Goal: Task Accomplishment & Management: Manage account settings

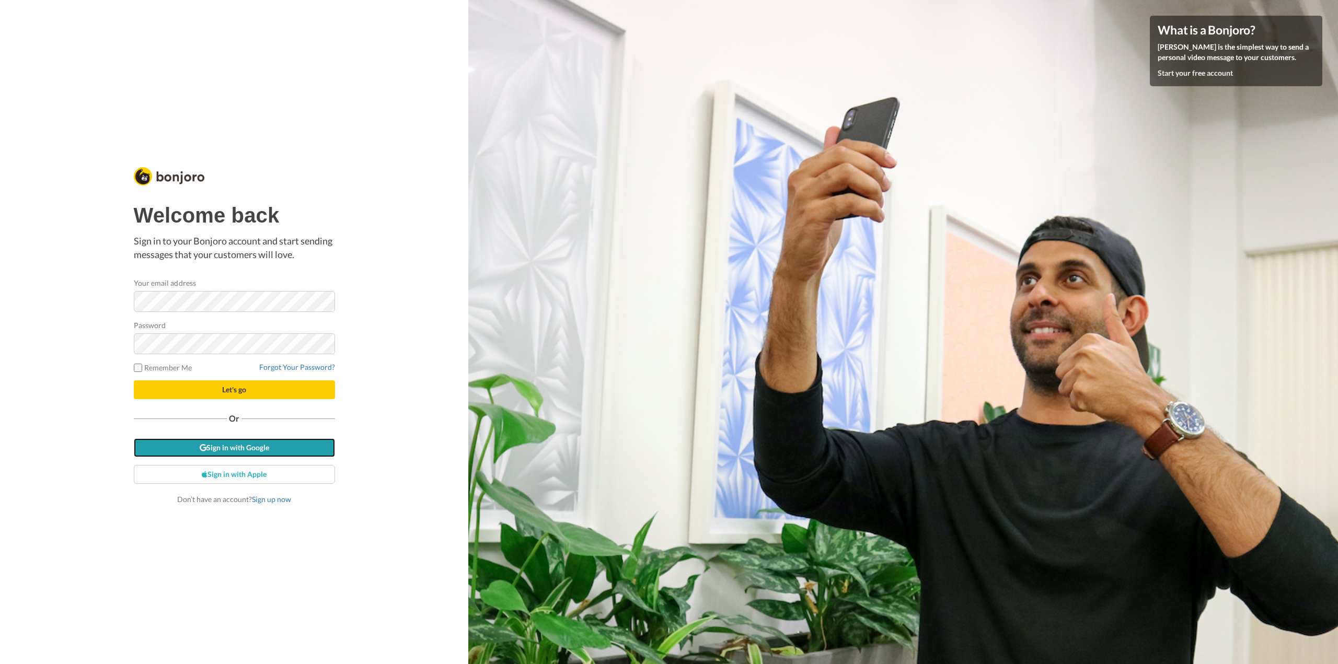
click at [232, 447] on link "Sign in with Google" at bounding box center [234, 448] width 201 height 19
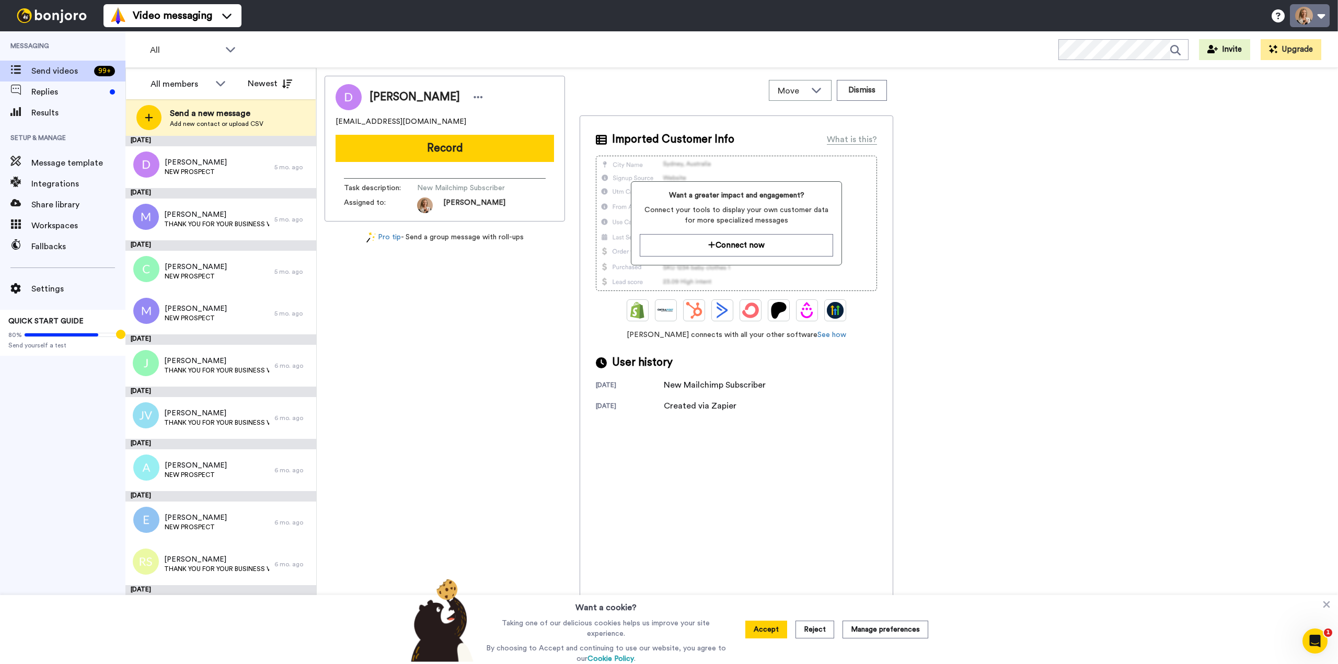
click at [1310, 20] on button at bounding box center [1310, 15] width 40 height 23
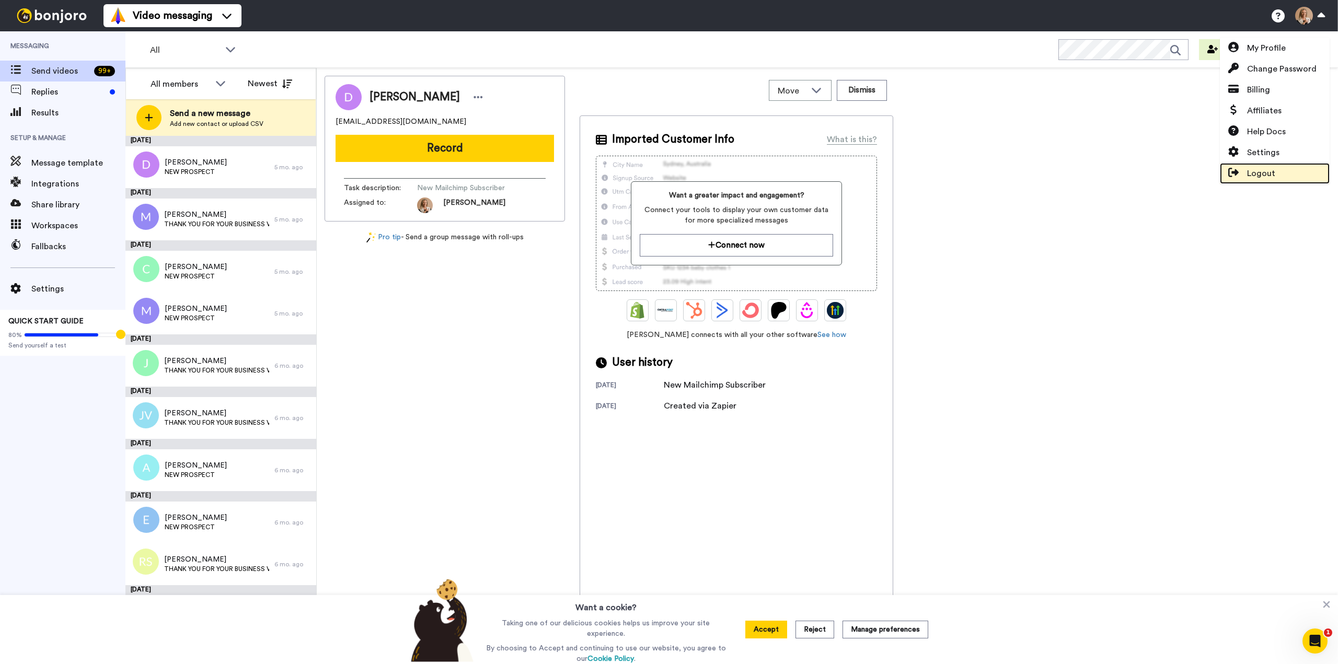
click at [1288, 169] on link "Logout" at bounding box center [1275, 173] width 110 height 21
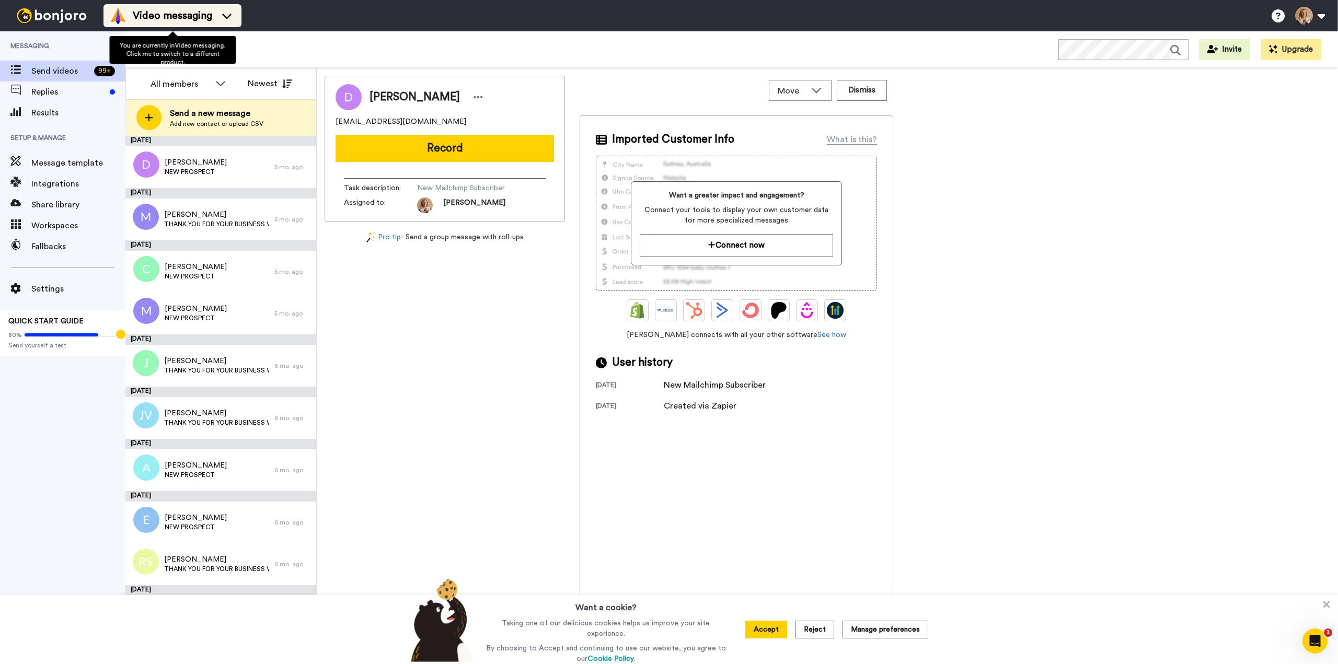
click at [159, 20] on span "Video messaging" at bounding box center [172, 15] width 79 height 15
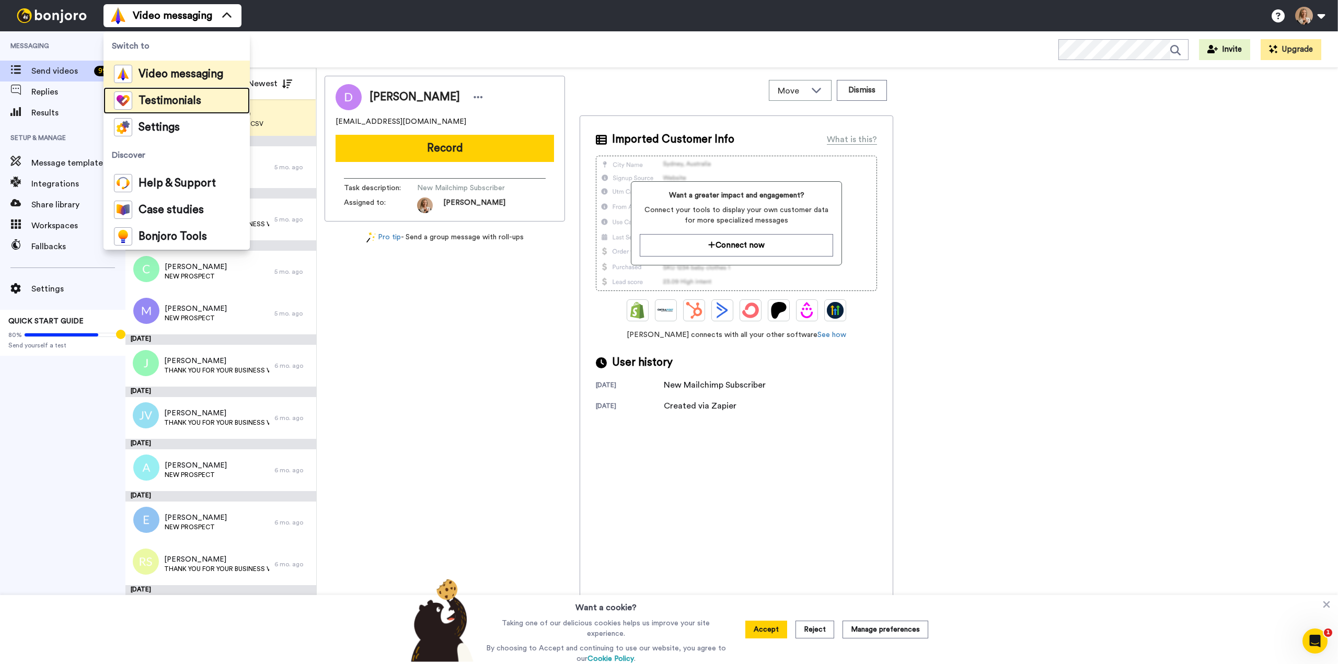
click at [167, 96] on span "Testimonials" at bounding box center [170, 101] width 63 height 10
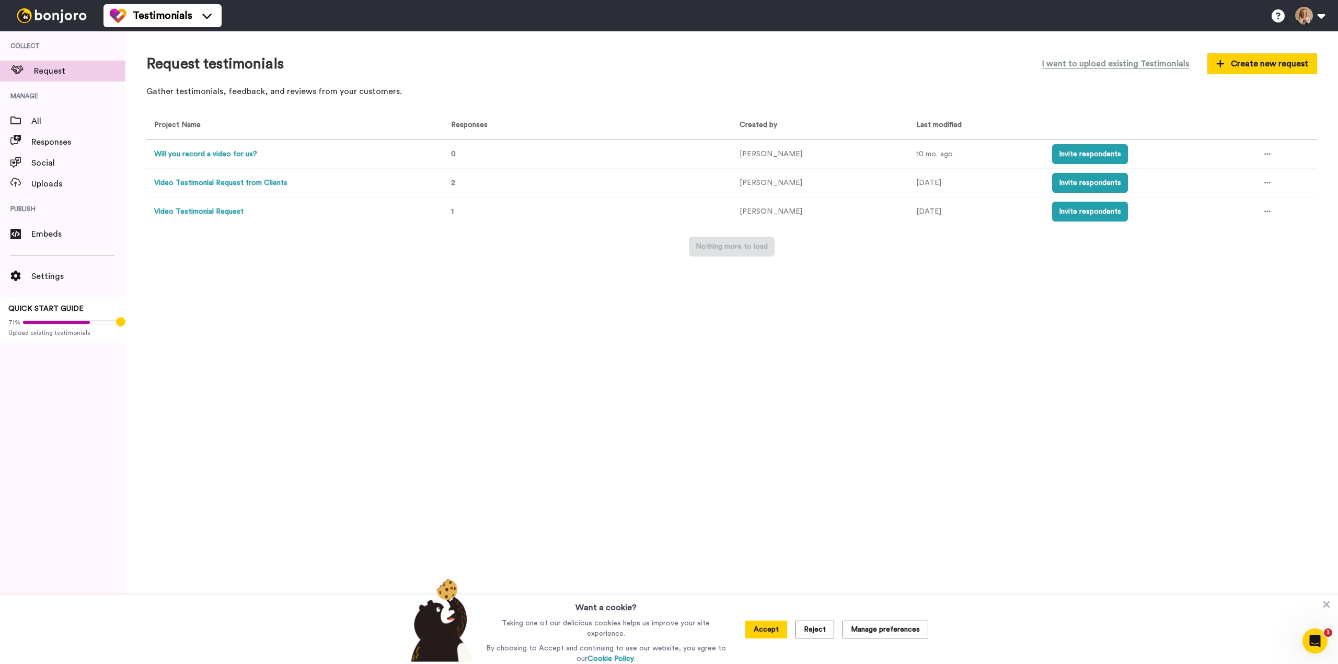
click at [213, 153] on button "Will you record a video for us?" at bounding box center [205, 154] width 103 height 11
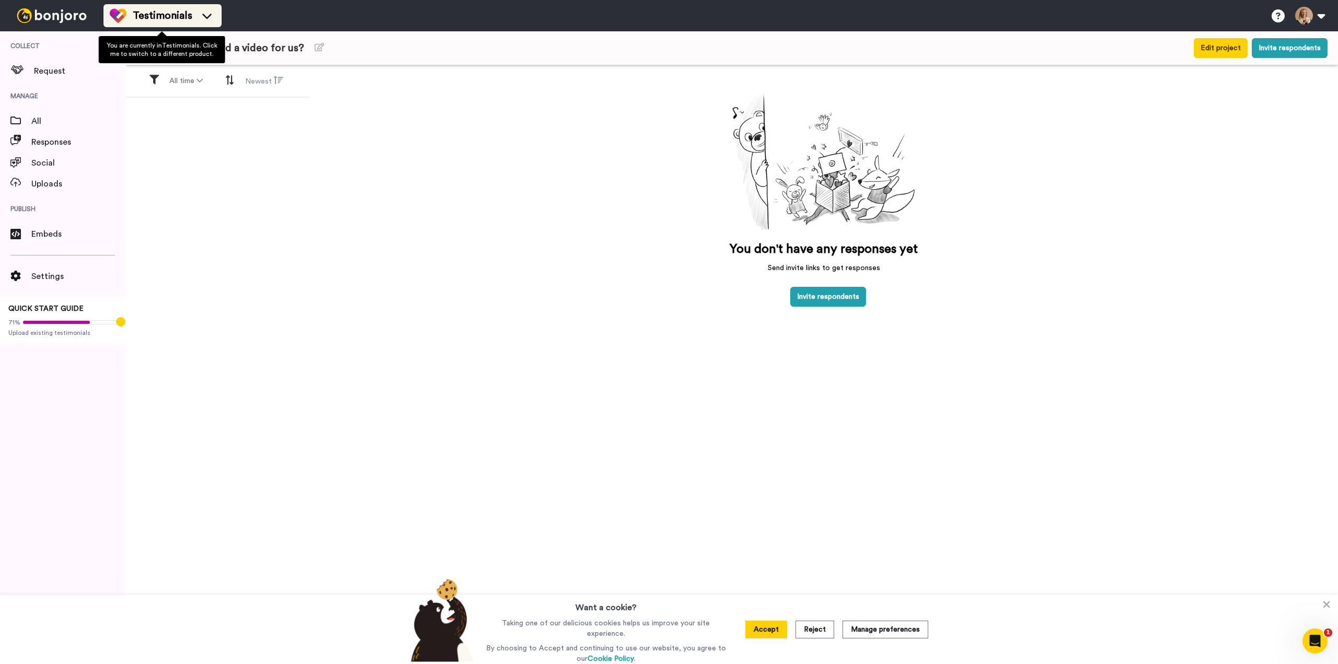
click at [185, 13] on span "Testimonials" at bounding box center [163, 15] width 60 height 15
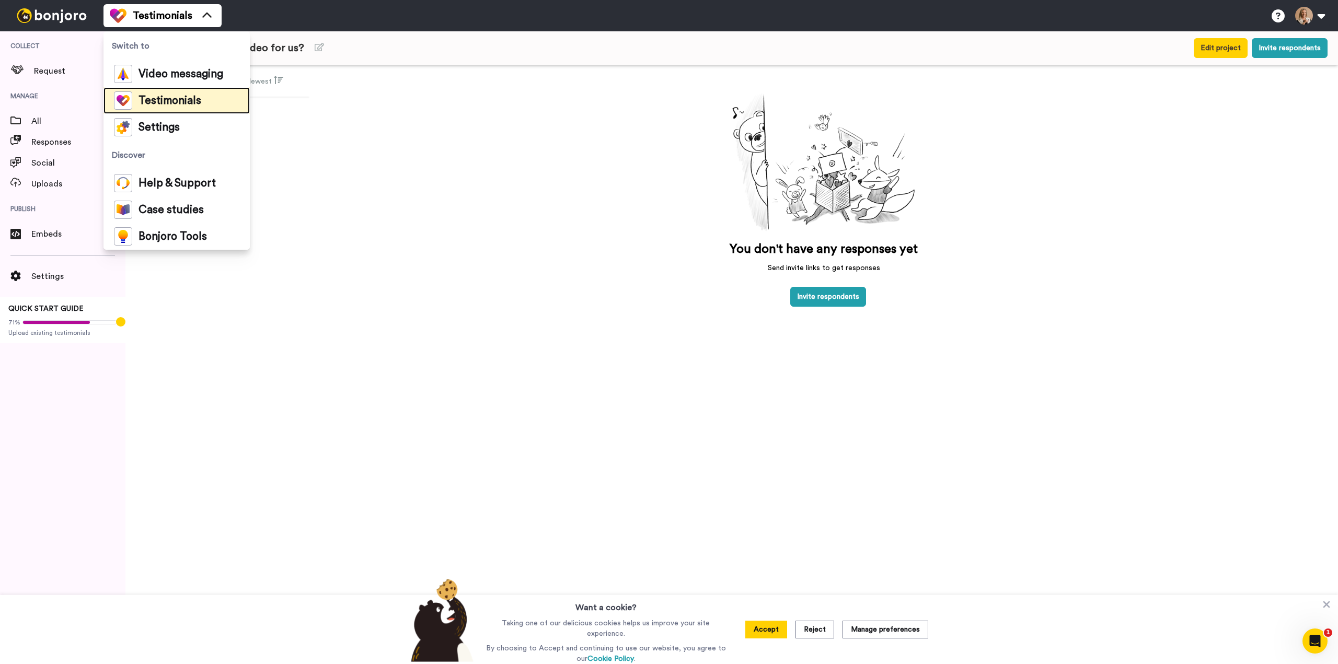
click at [185, 96] on span "Testimonials" at bounding box center [170, 101] width 63 height 10
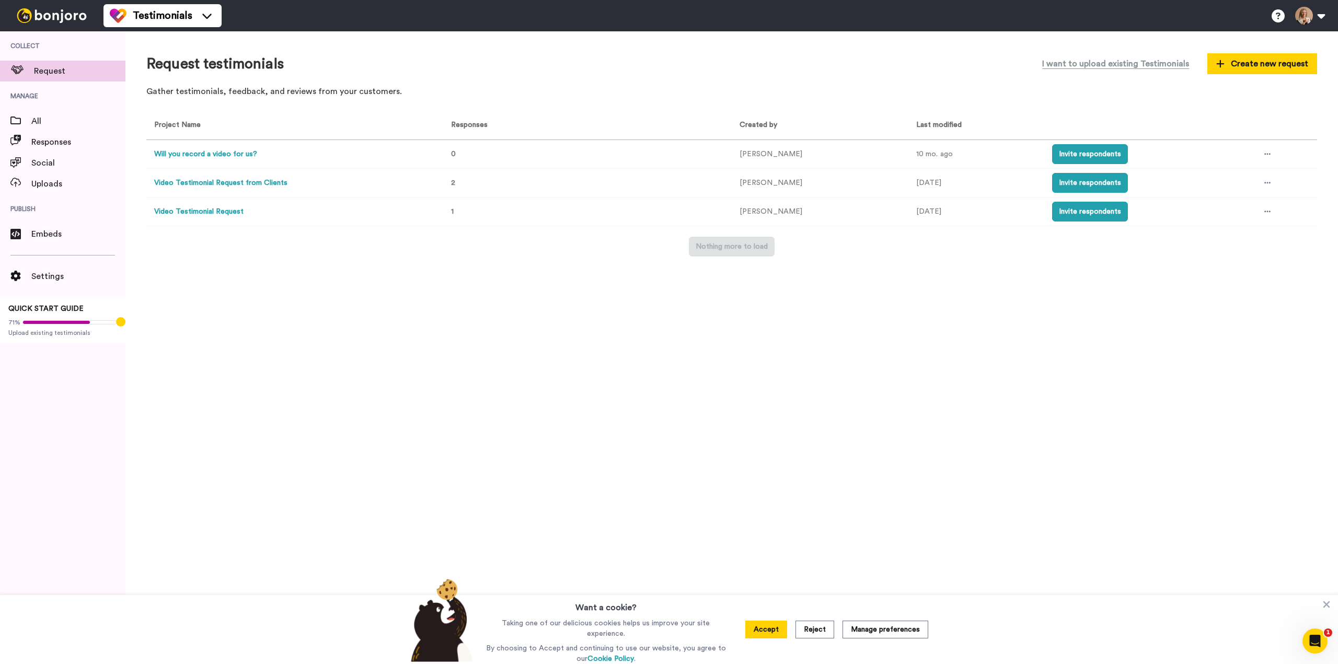
click at [261, 182] on button "Video Testimonial Request from Clients" at bounding box center [220, 183] width 133 height 11
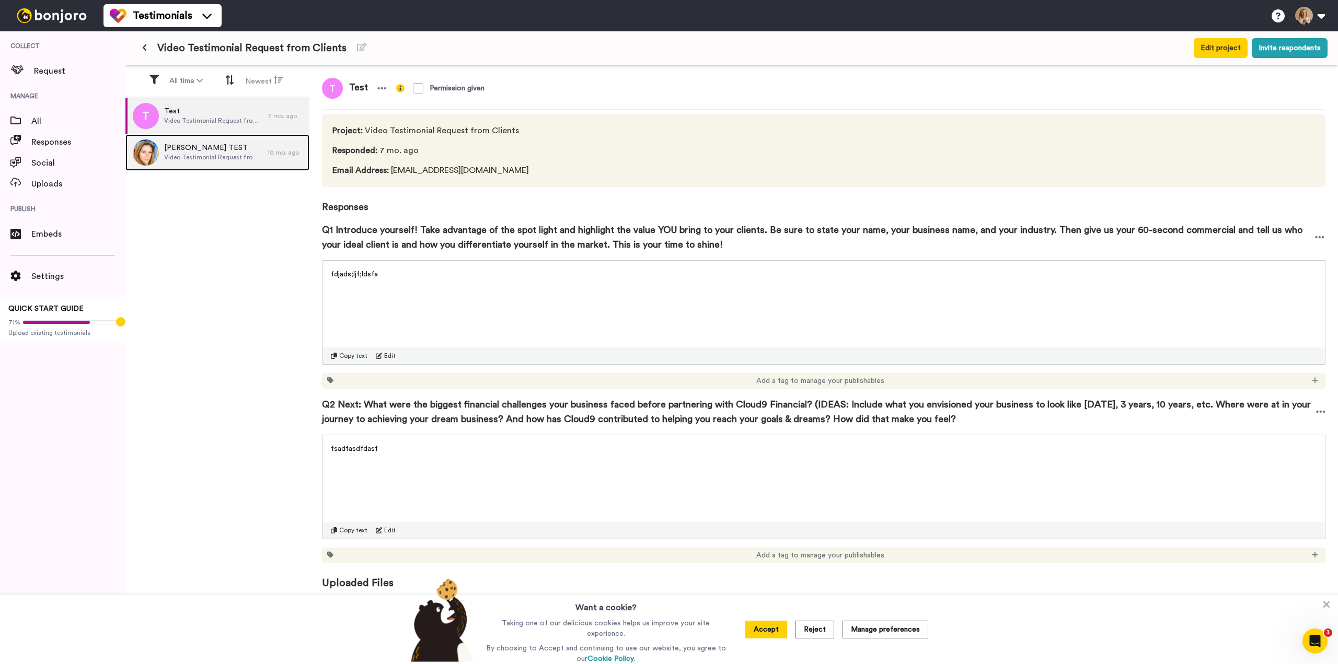
click at [201, 156] on span "Video Testimonial Request from Clients" at bounding box center [213, 157] width 98 height 8
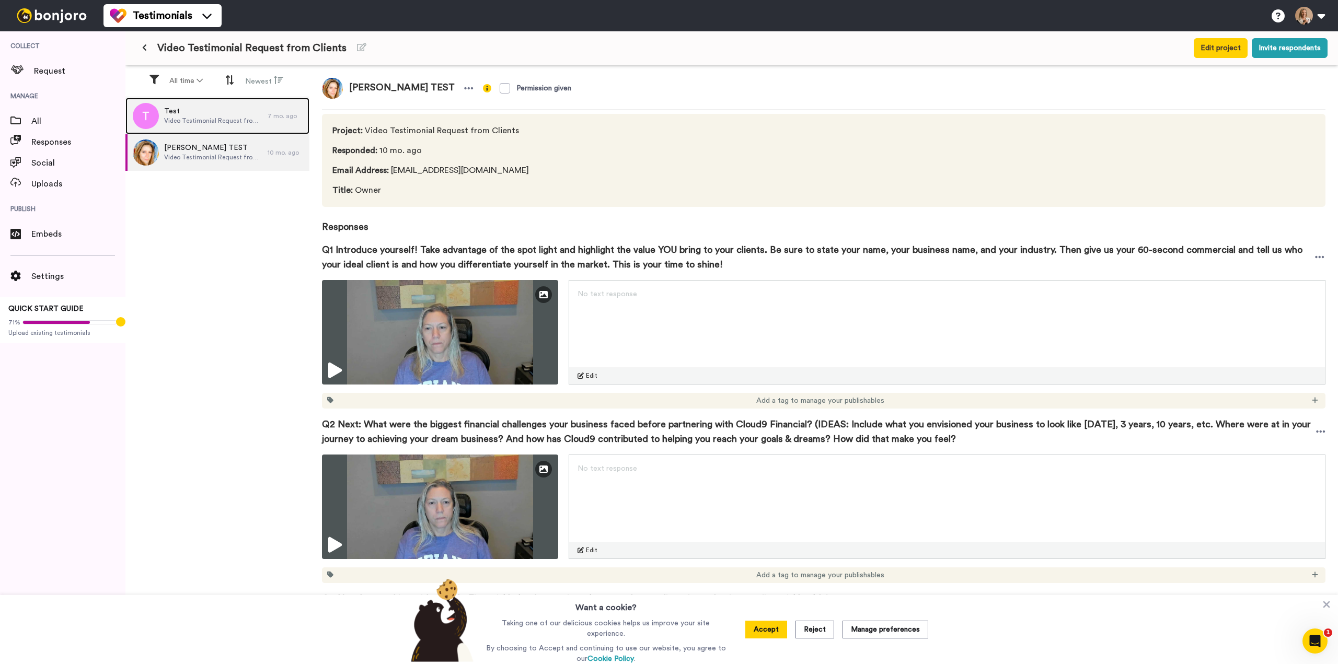
click at [191, 125] on div "Test Video Testimonial Request from Clients" at bounding box center [213, 116] width 98 height 20
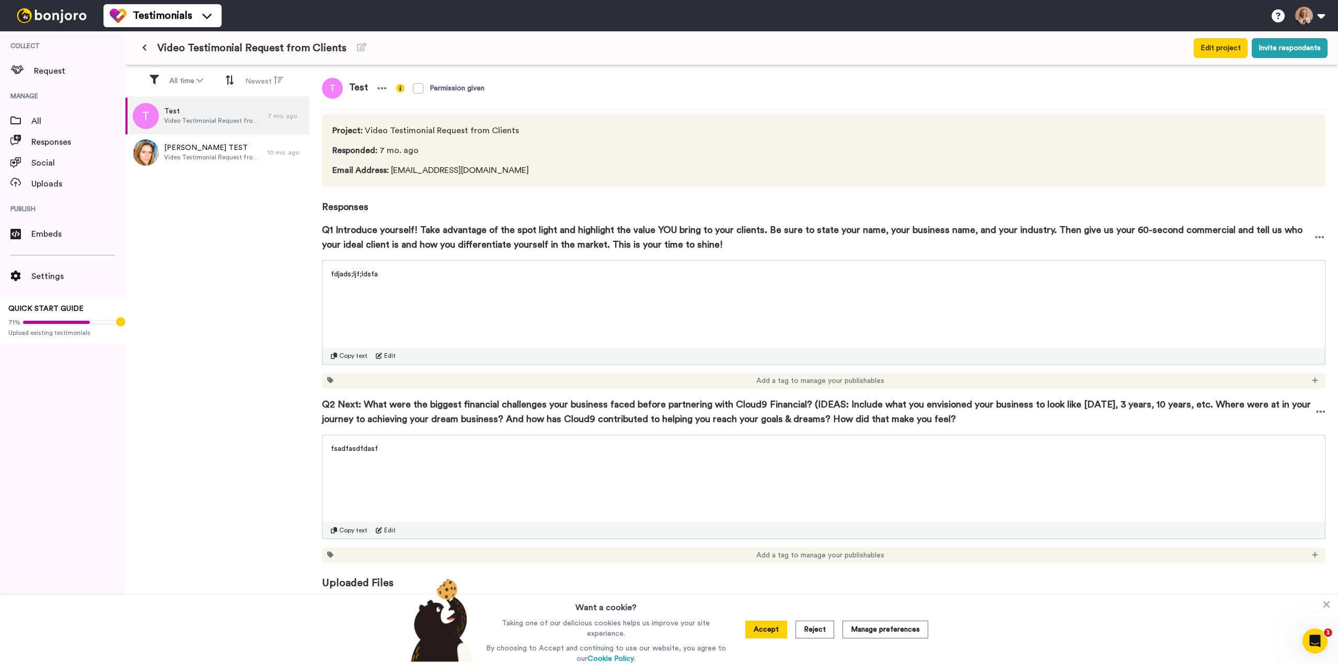
click at [474, 463] on div "fsadfasdfdasf Copy text Edit" at bounding box center [824, 487] width 1004 height 105
click at [812, 634] on button "Reject" at bounding box center [815, 630] width 39 height 18
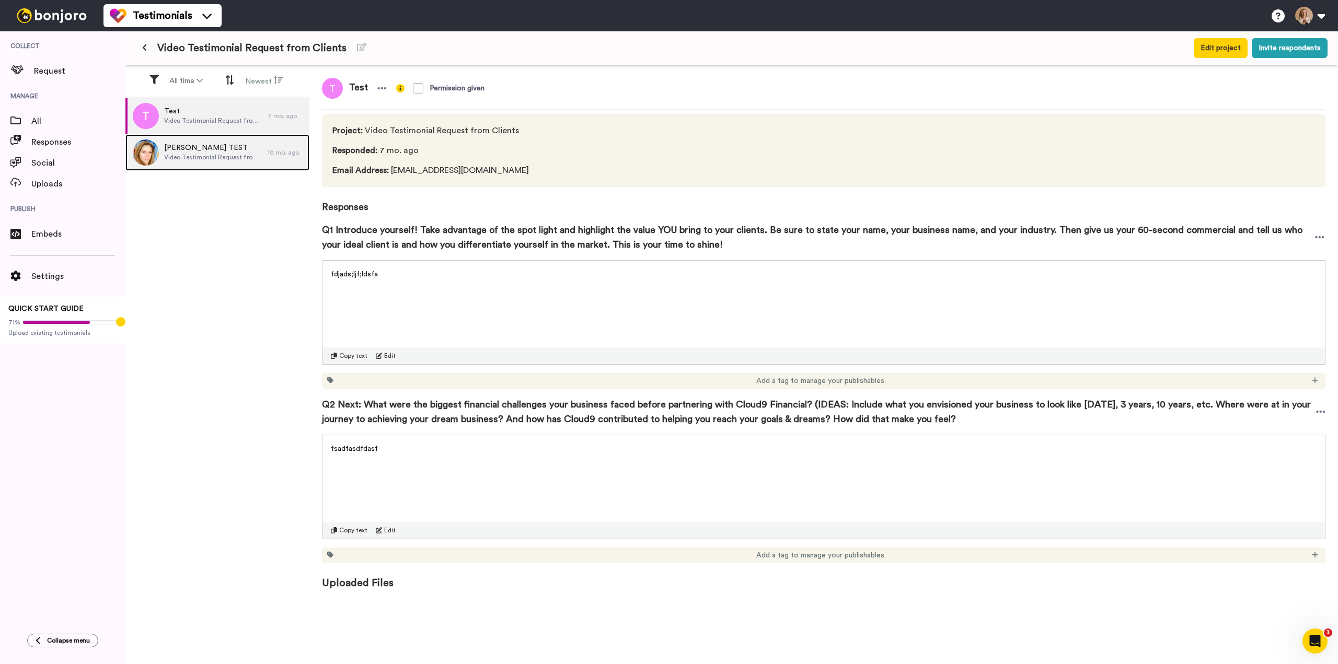
click at [175, 151] on span "Pam TEST" at bounding box center [213, 148] width 98 height 10
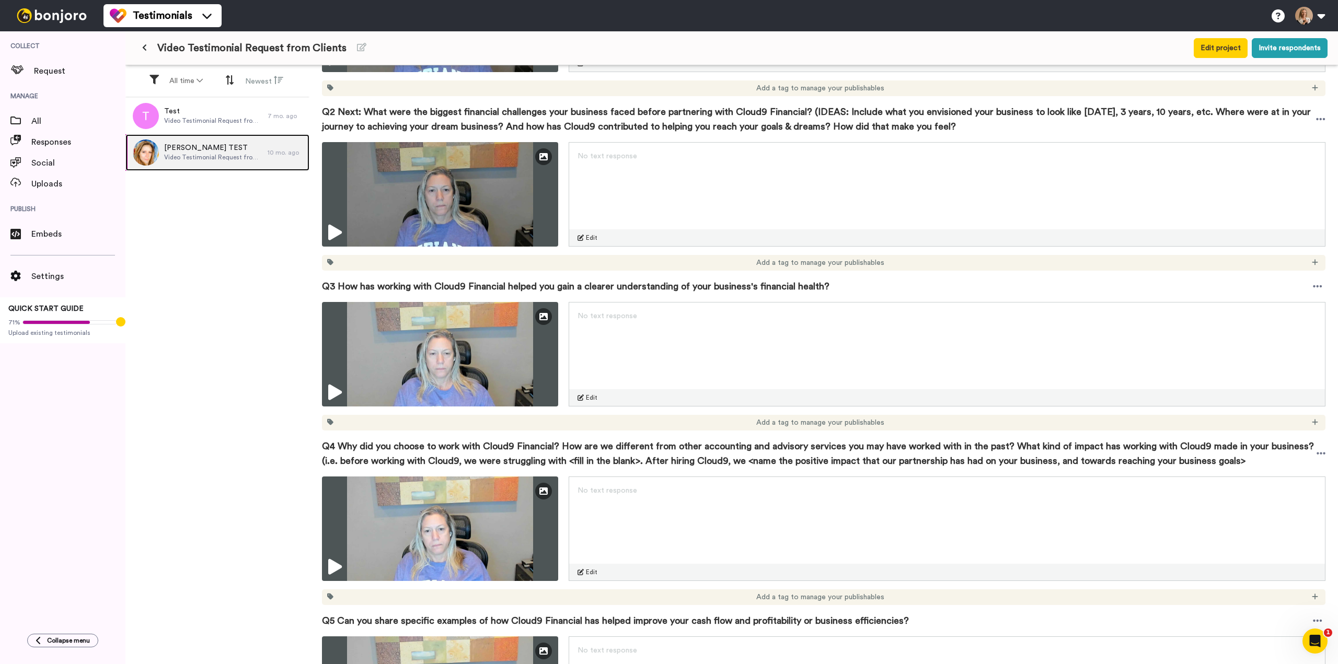
scroll to position [314, 0]
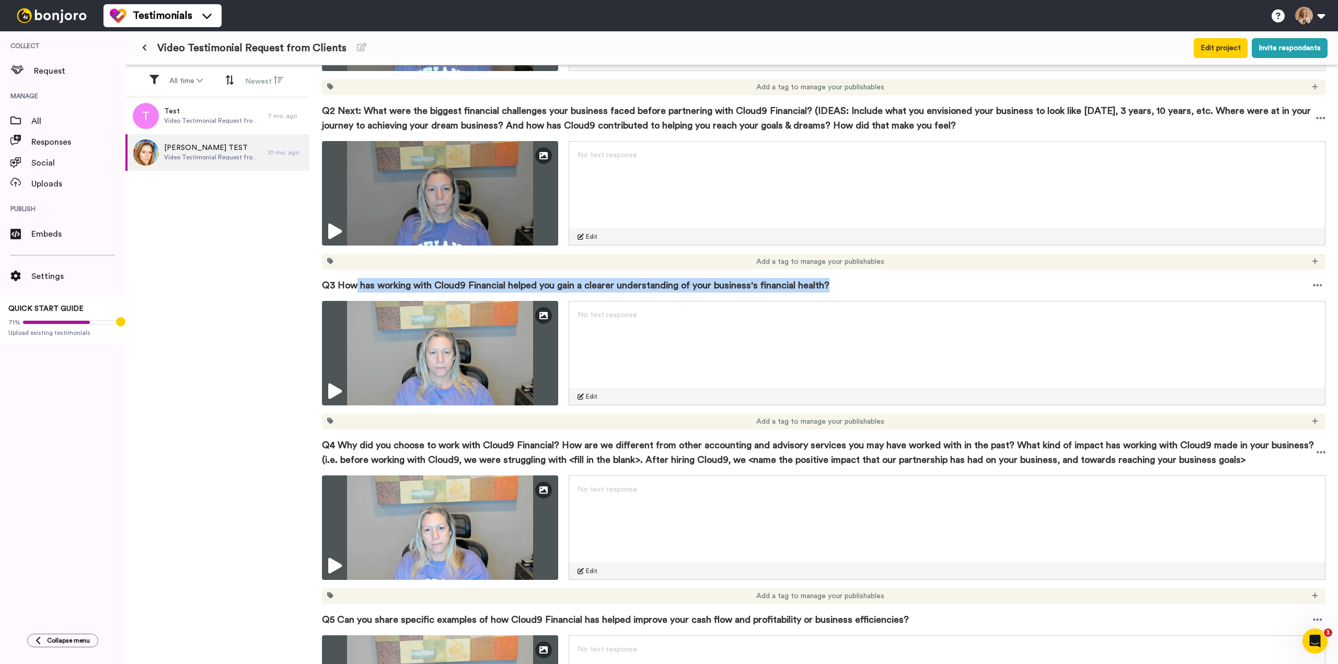
drag, startPoint x: 355, startPoint y: 284, endPoint x: 851, endPoint y: 293, distance: 496.1
click at [851, 293] on div "Q3 How has working with Cloud9 Financial helped you gain a clearer understandin…" at bounding box center [824, 285] width 1004 height 31
click at [359, 287] on span "Q3 How has working with Cloud9 Financial helped you gain a clearer understandin…" at bounding box center [576, 285] width 508 height 15
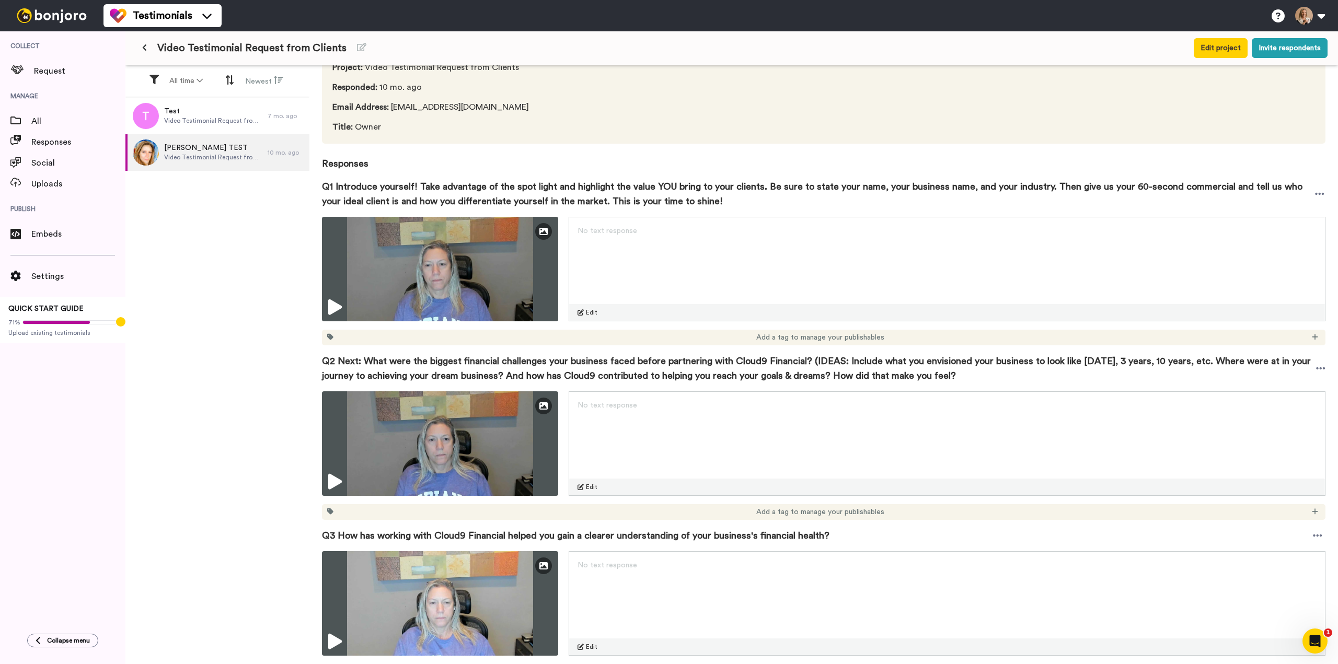
scroll to position [0, 0]
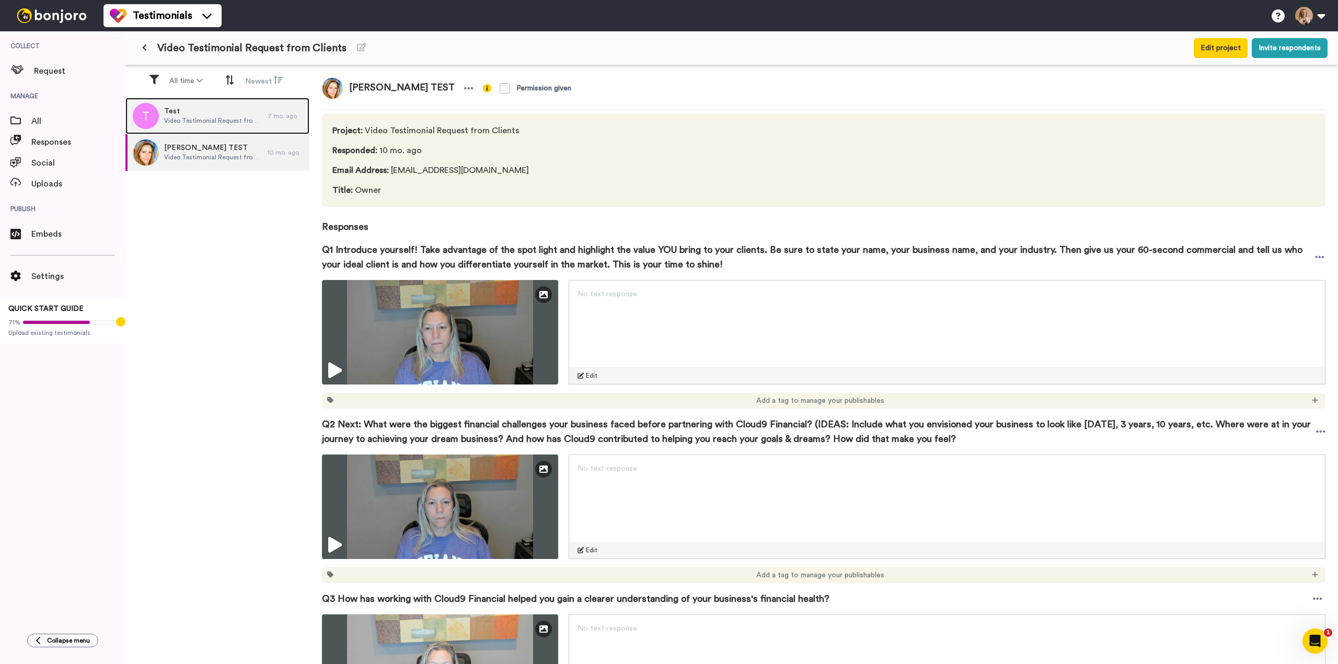
click at [203, 109] on span "Test" at bounding box center [213, 111] width 98 height 10
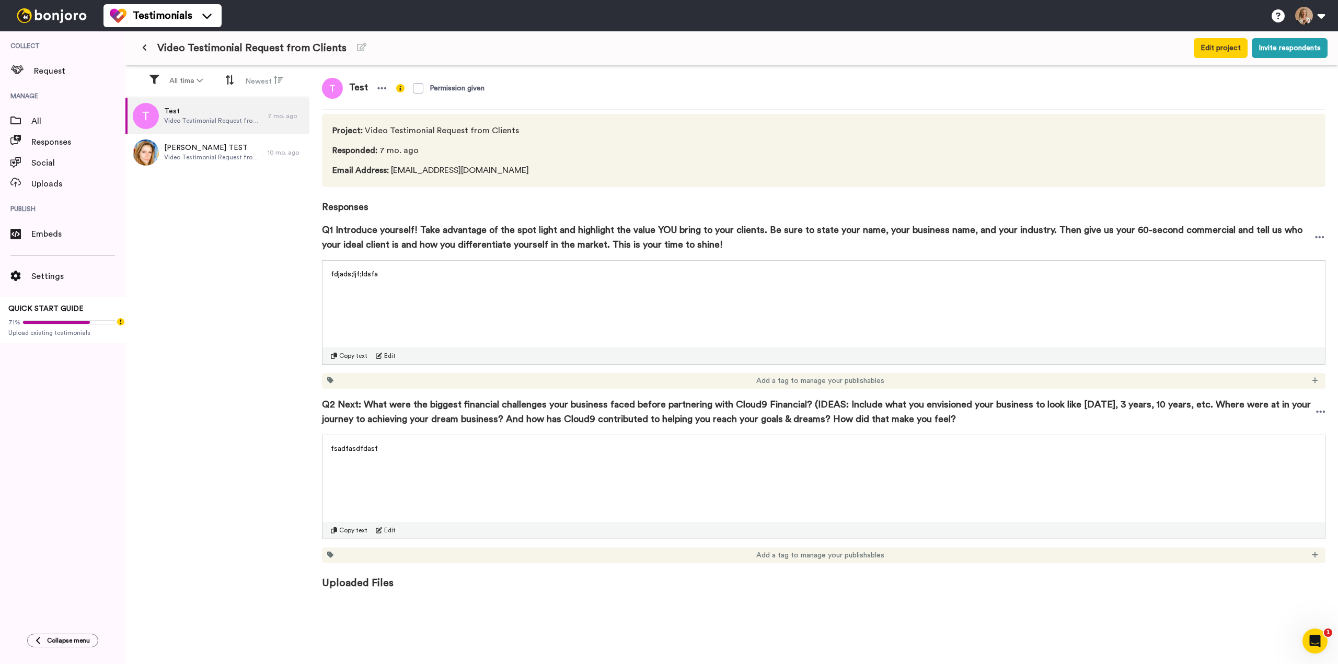
click at [145, 39] on button at bounding box center [144, 48] width 17 height 19
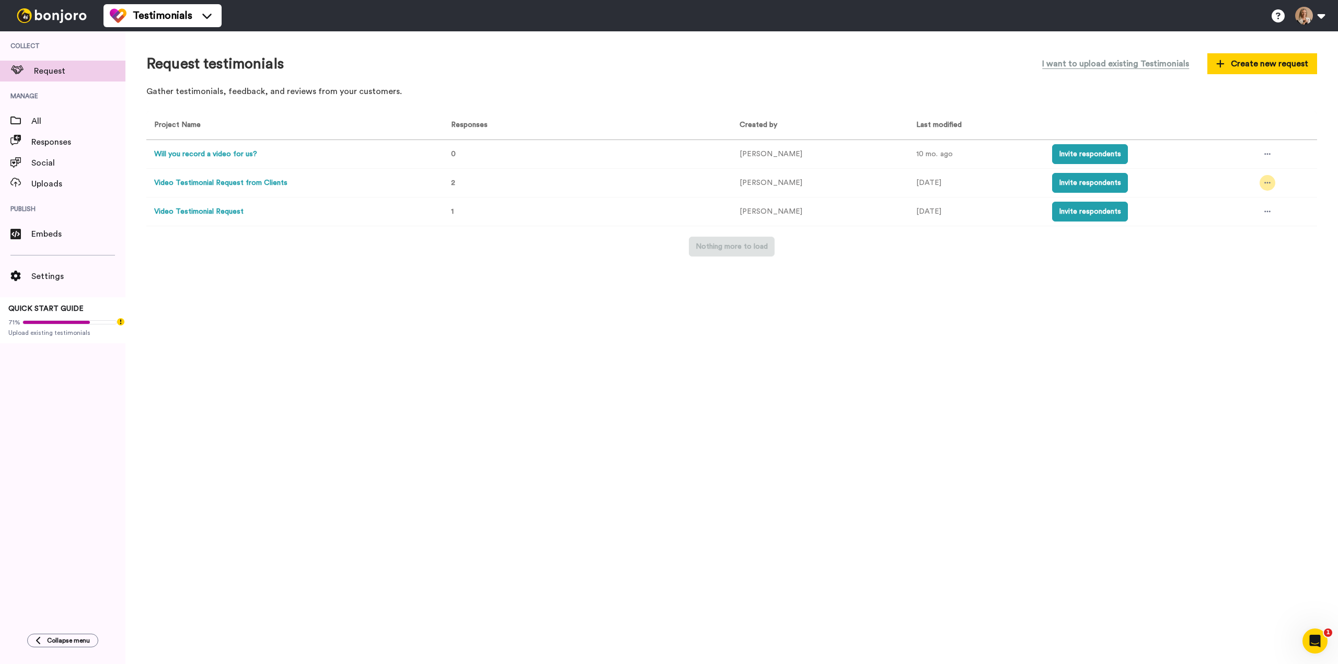
click at [1264, 180] on icon at bounding box center [1267, 182] width 6 height 7
click at [244, 181] on button "Video Testimonial Request from Clients" at bounding box center [220, 183] width 133 height 11
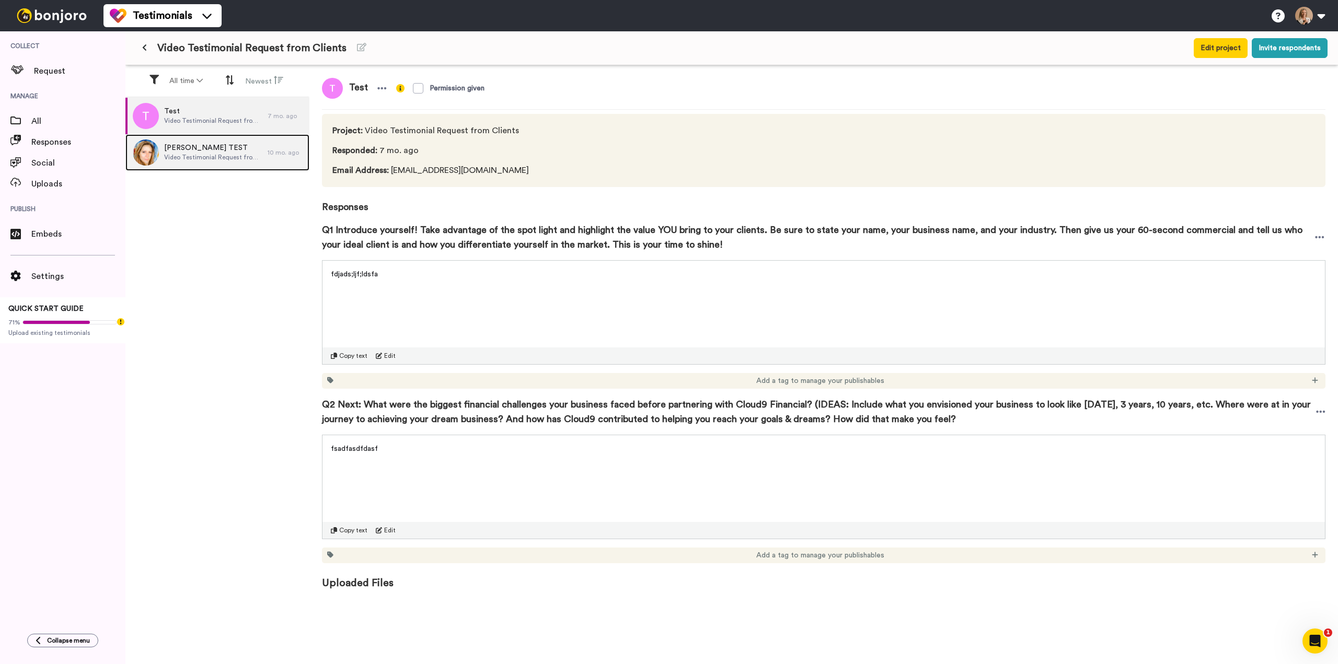
click at [176, 152] on span "Pam TEST" at bounding box center [213, 148] width 98 height 10
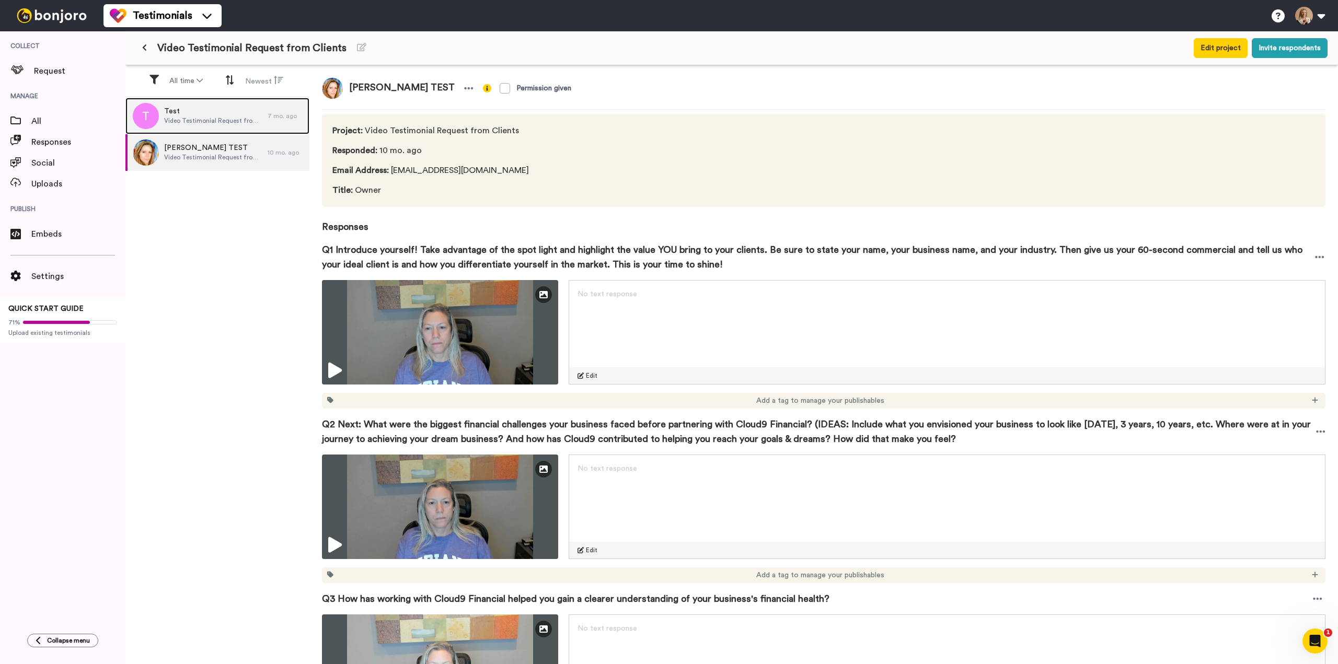
click at [198, 119] on span "Video Testimonial Request from Clients" at bounding box center [213, 121] width 98 height 8
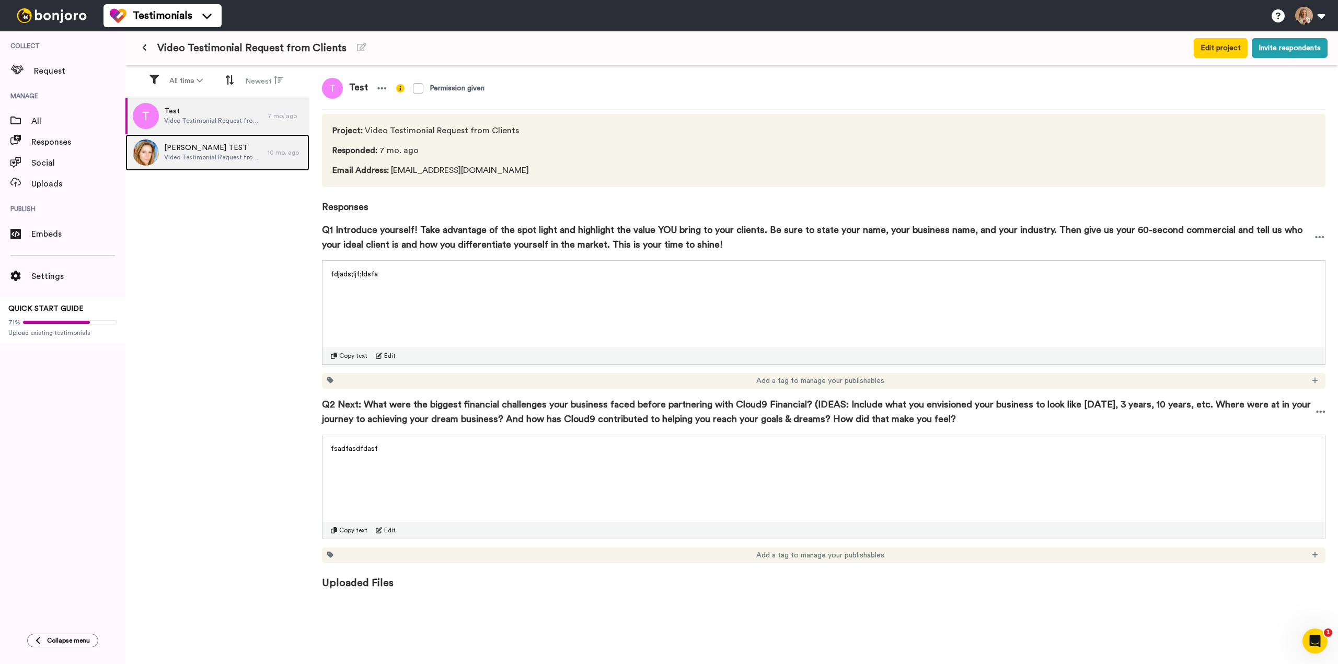
click at [197, 153] on span "Pam TEST" at bounding box center [213, 148] width 98 height 10
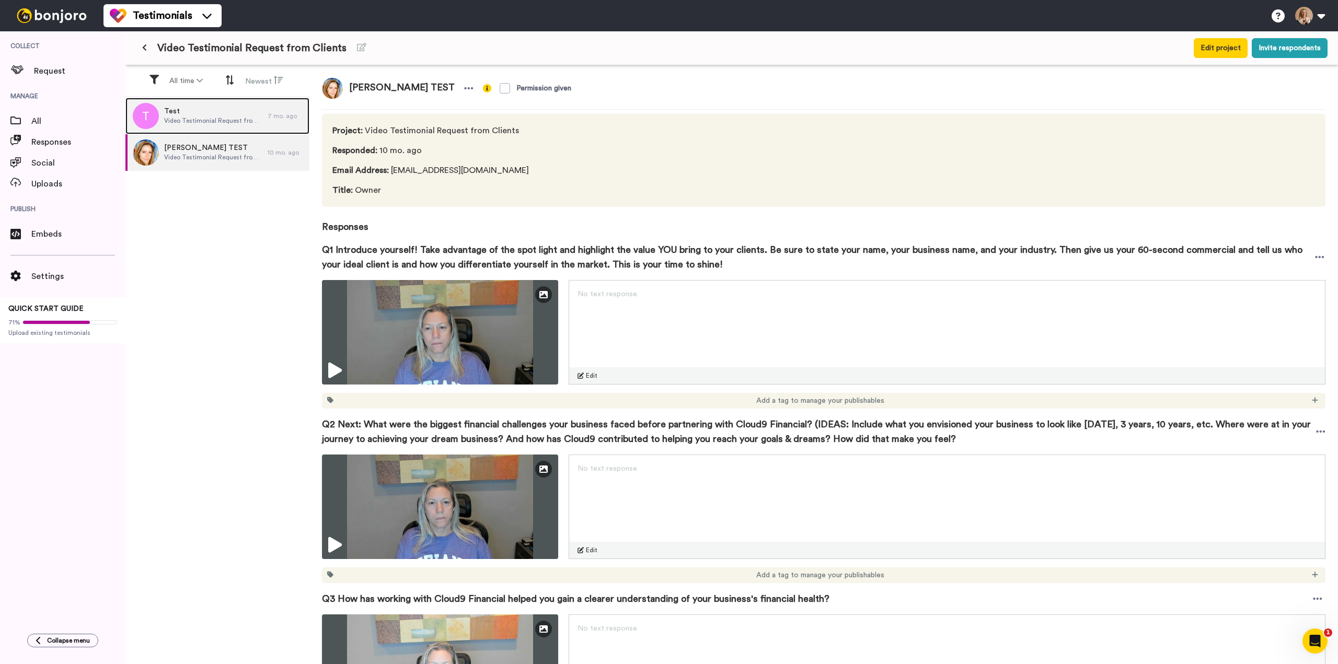
click at [204, 118] on span "Video Testimonial Request from Clients" at bounding box center [213, 121] width 98 height 8
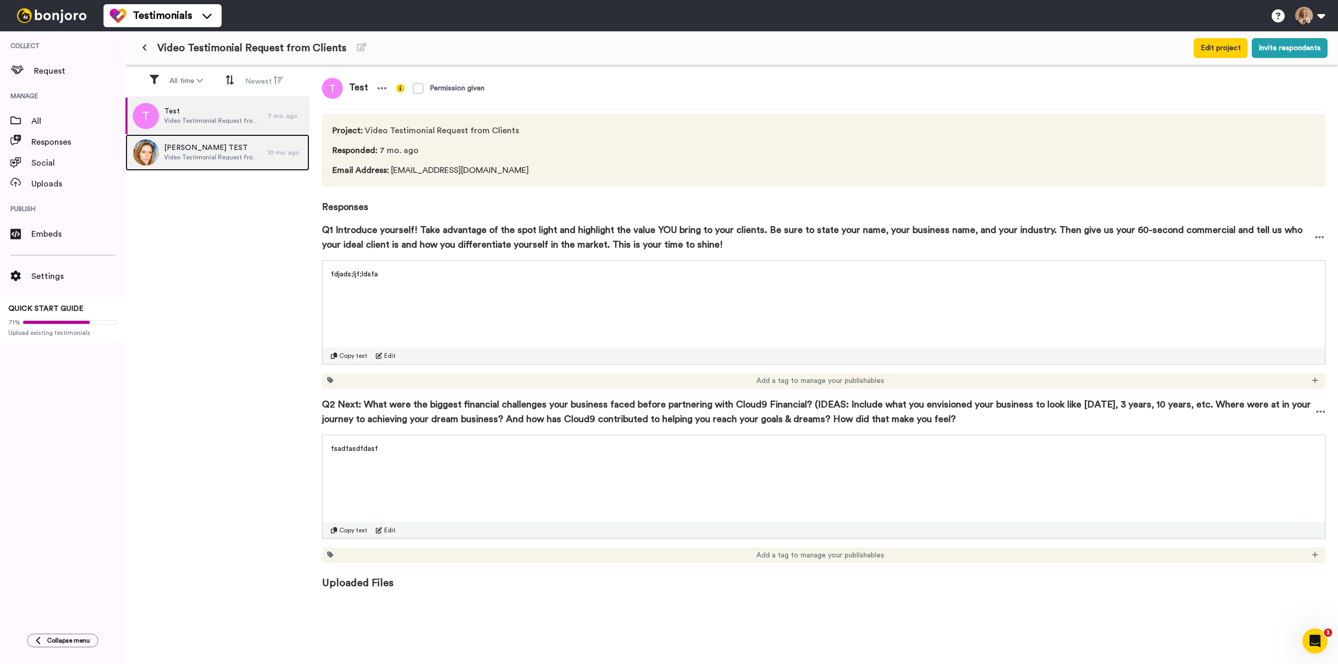
click at [199, 149] on span "Pam TEST" at bounding box center [213, 148] width 98 height 10
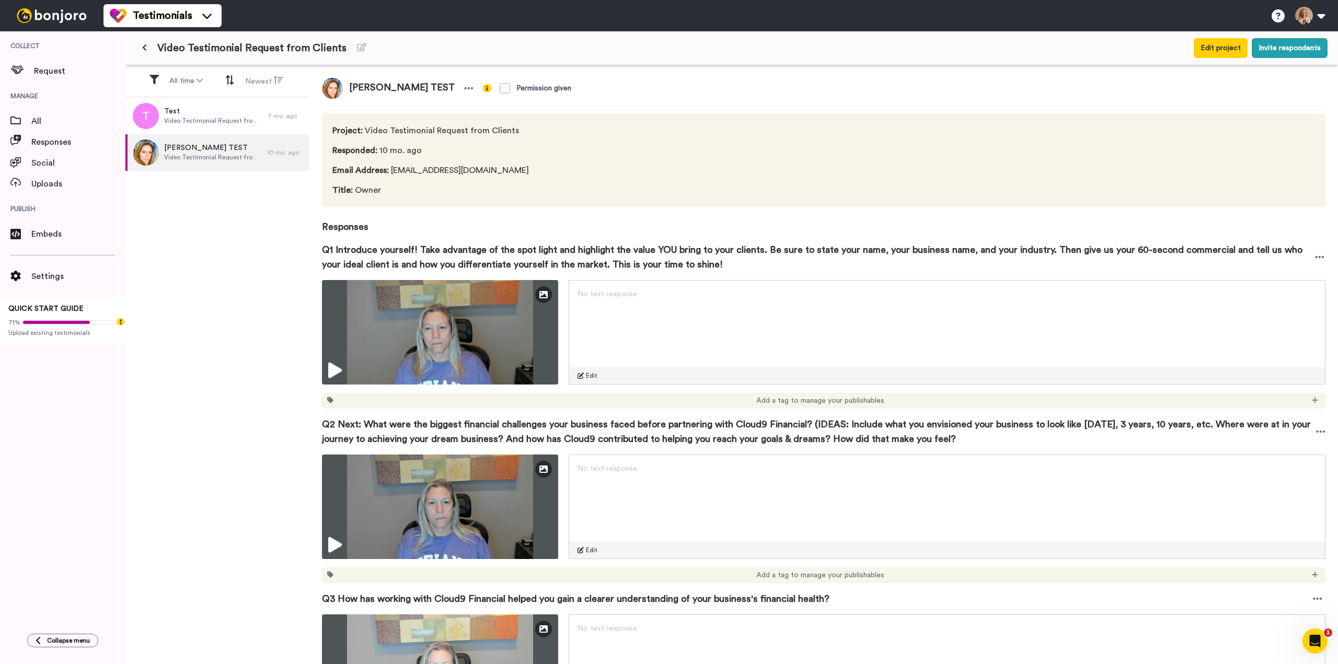
click at [144, 51] on icon at bounding box center [144, 47] width 5 height 7
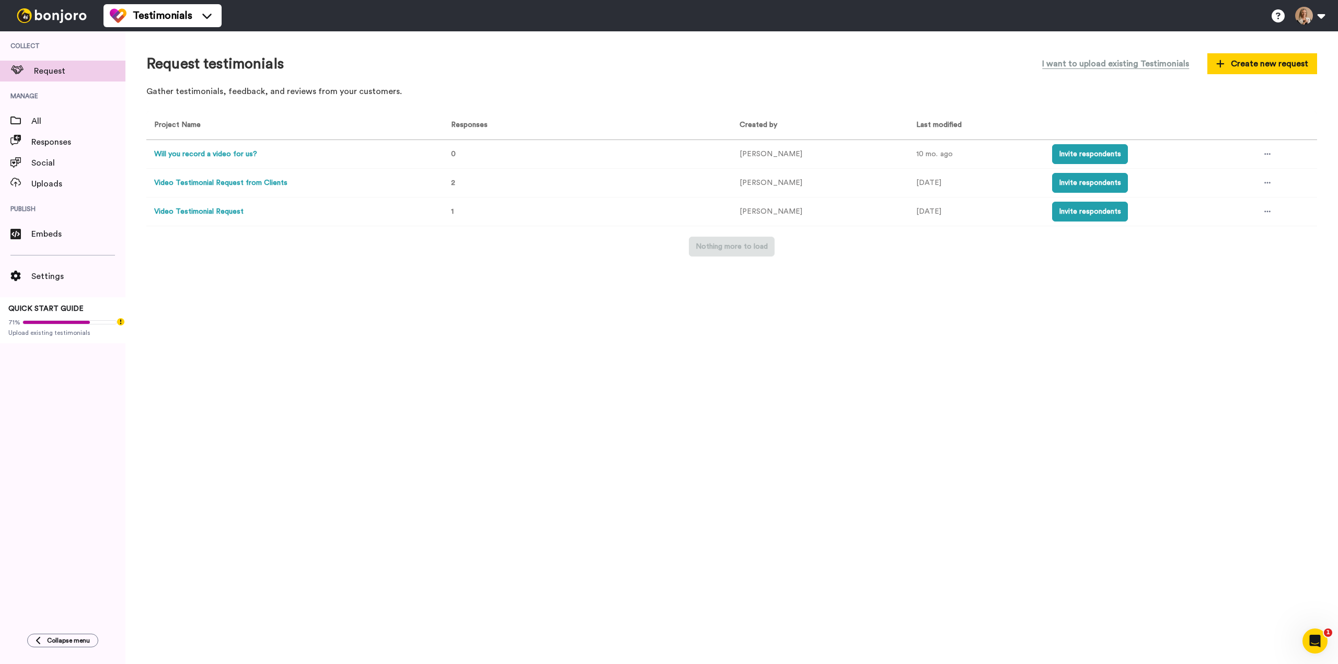
click at [200, 150] on button "Will you record a video for us?" at bounding box center [205, 154] width 103 height 11
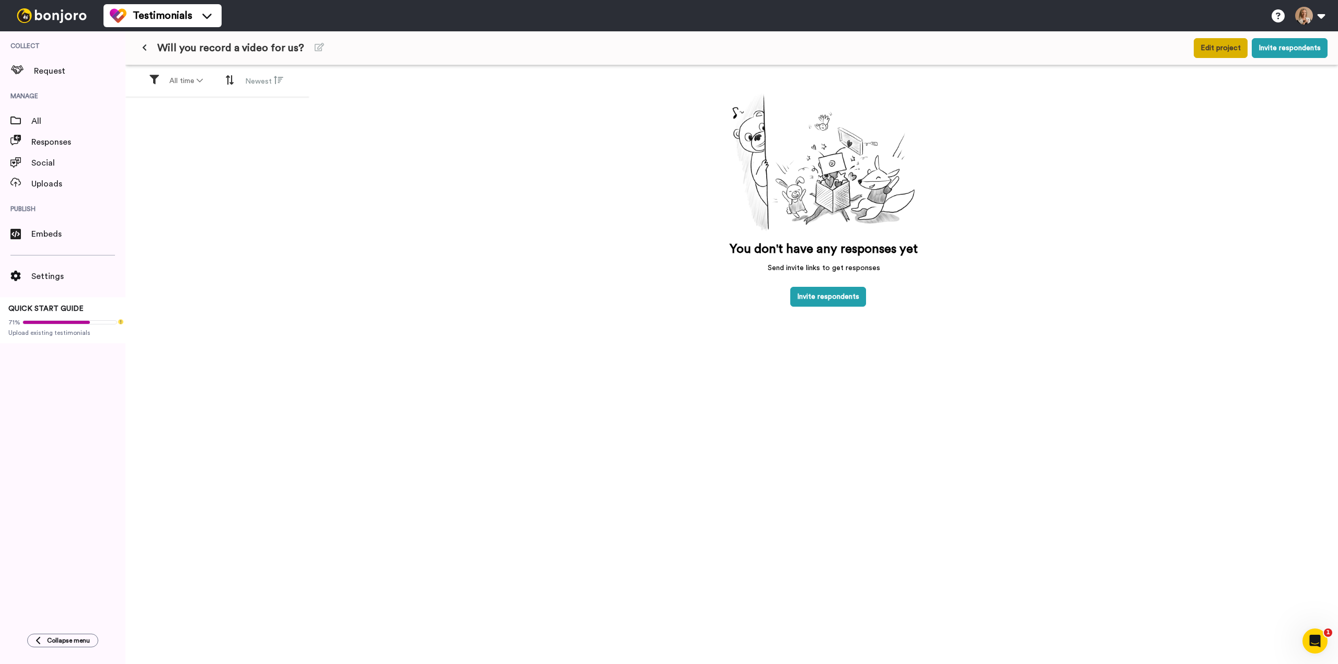
click at [1215, 53] on button "Edit project" at bounding box center [1221, 48] width 54 height 20
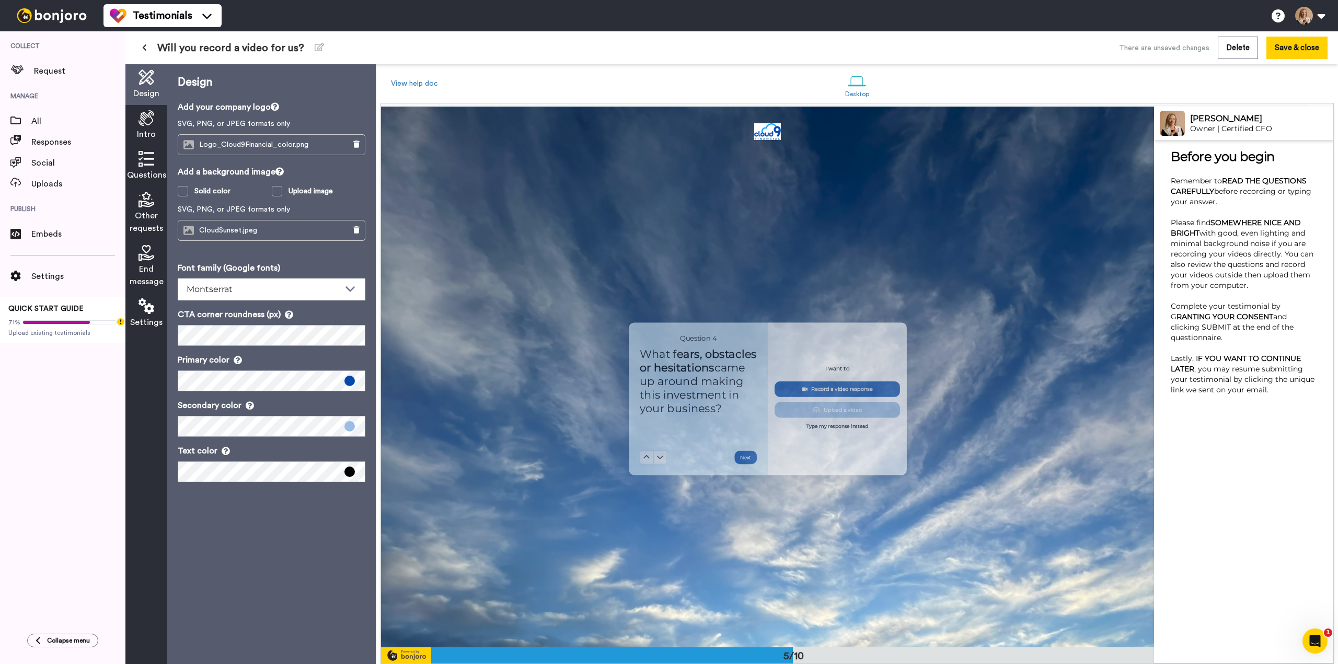
scroll to position [2143, 0]
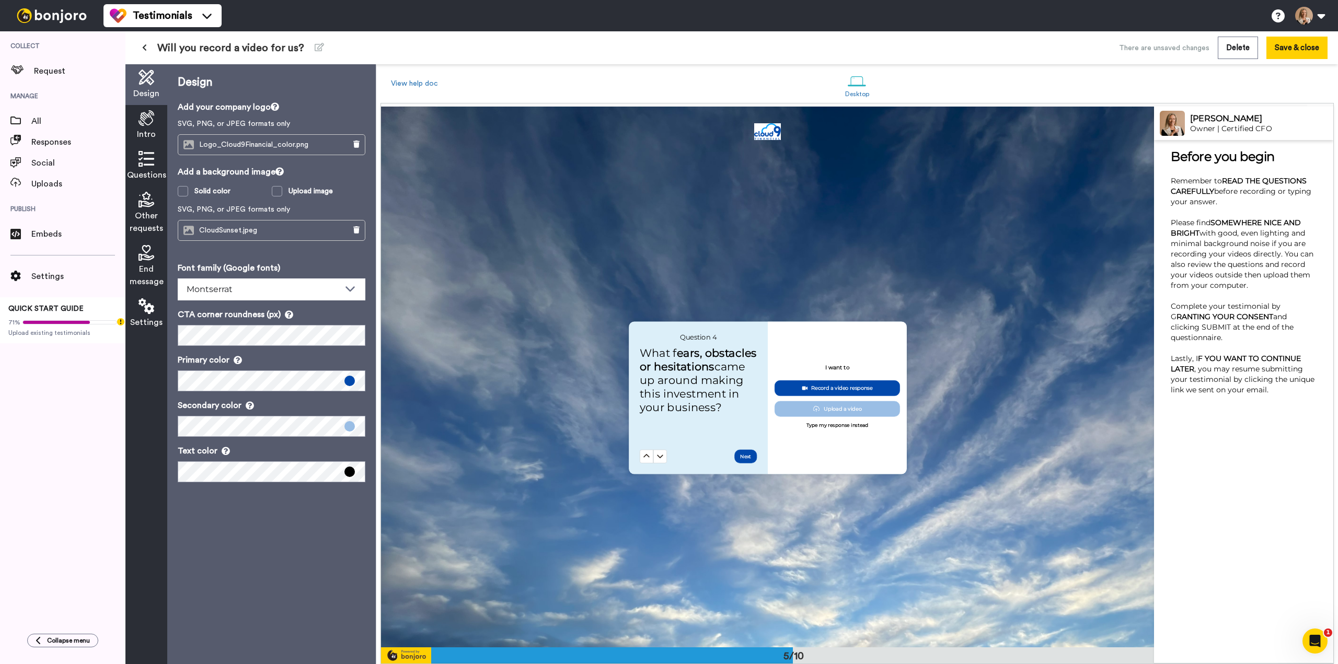
click at [144, 49] on icon at bounding box center [144, 47] width 5 height 7
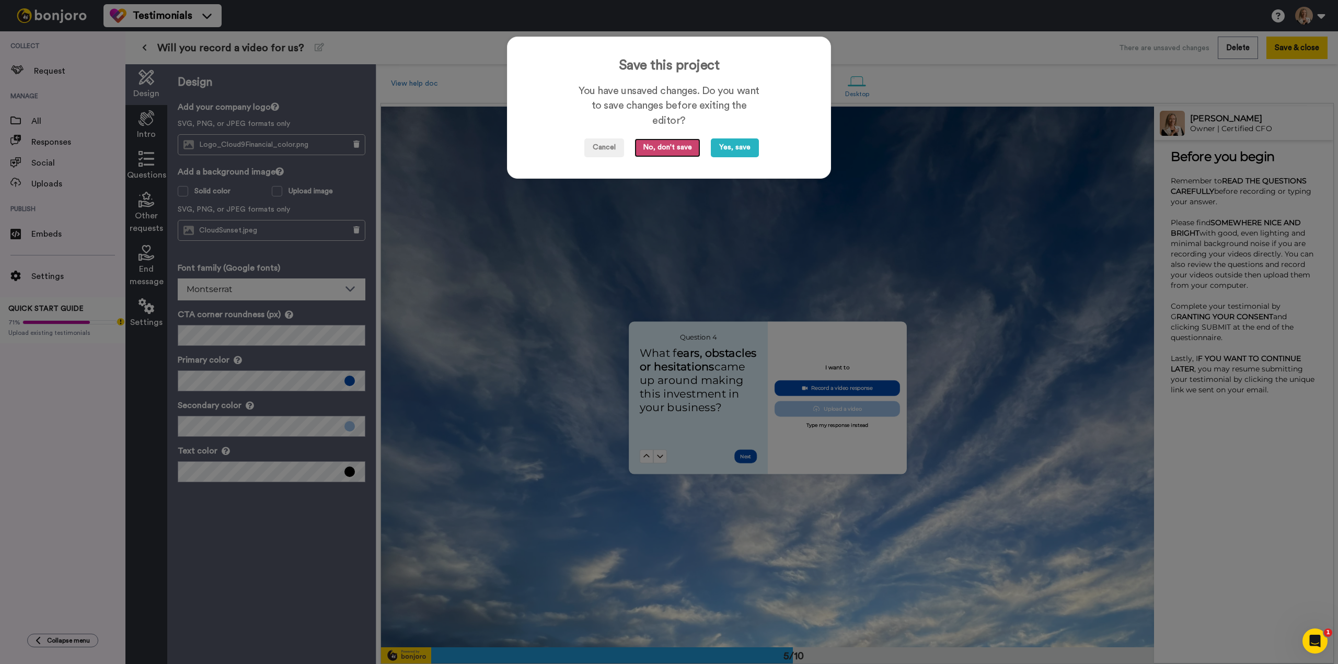
click at [672, 148] on button "No, don't save" at bounding box center [668, 148] width 66 height 19
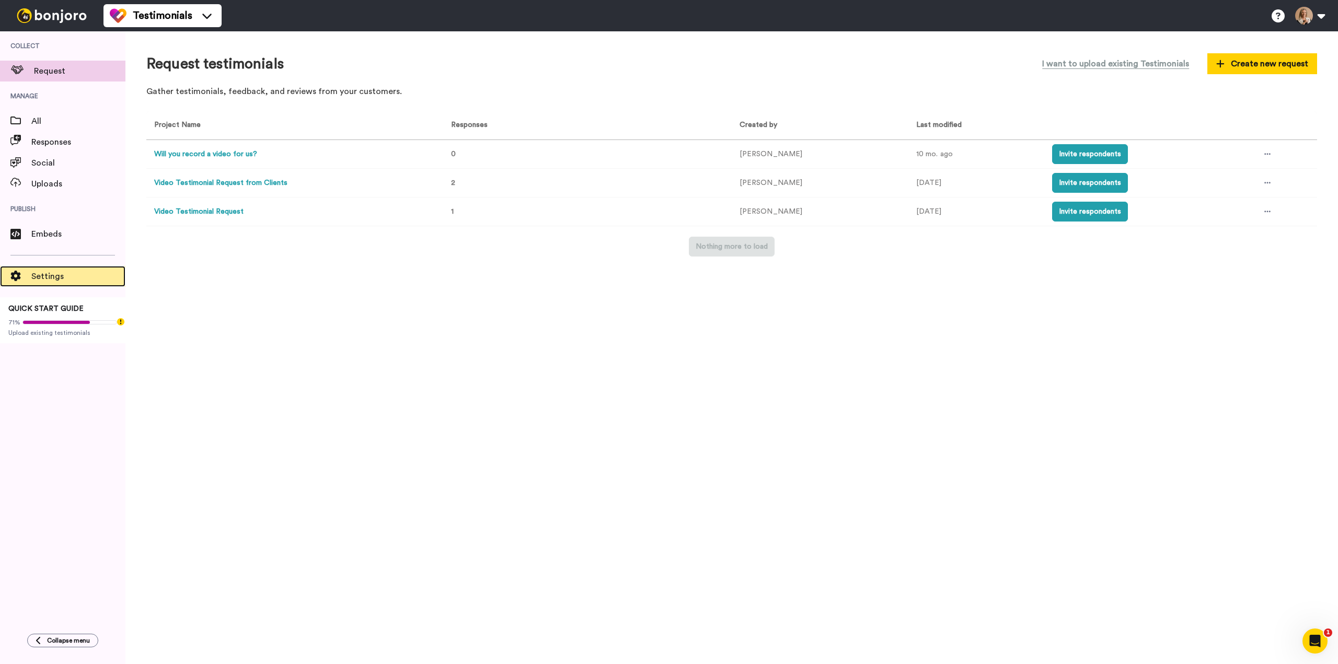
click at [44, 282] on span "Settings" at bounding box center [78, 276] width 94 height 13
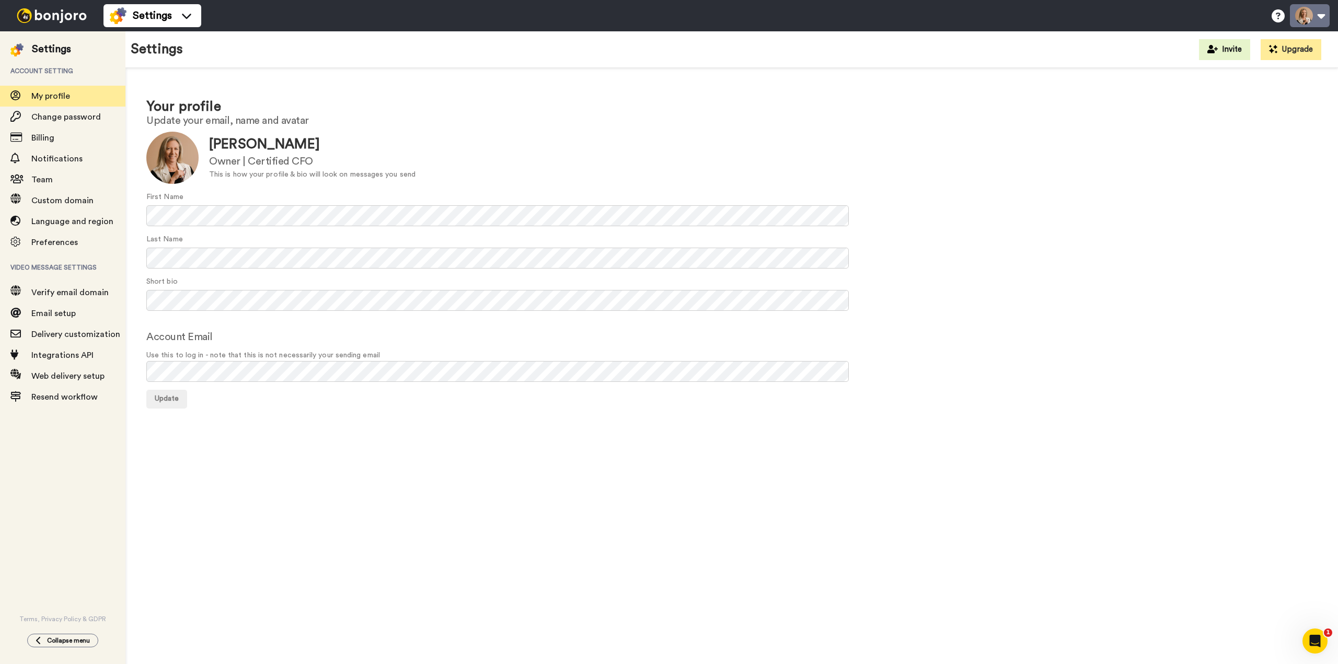
click at [1309, 24] on button at bounding box center [1310, 15] width 40 height 23
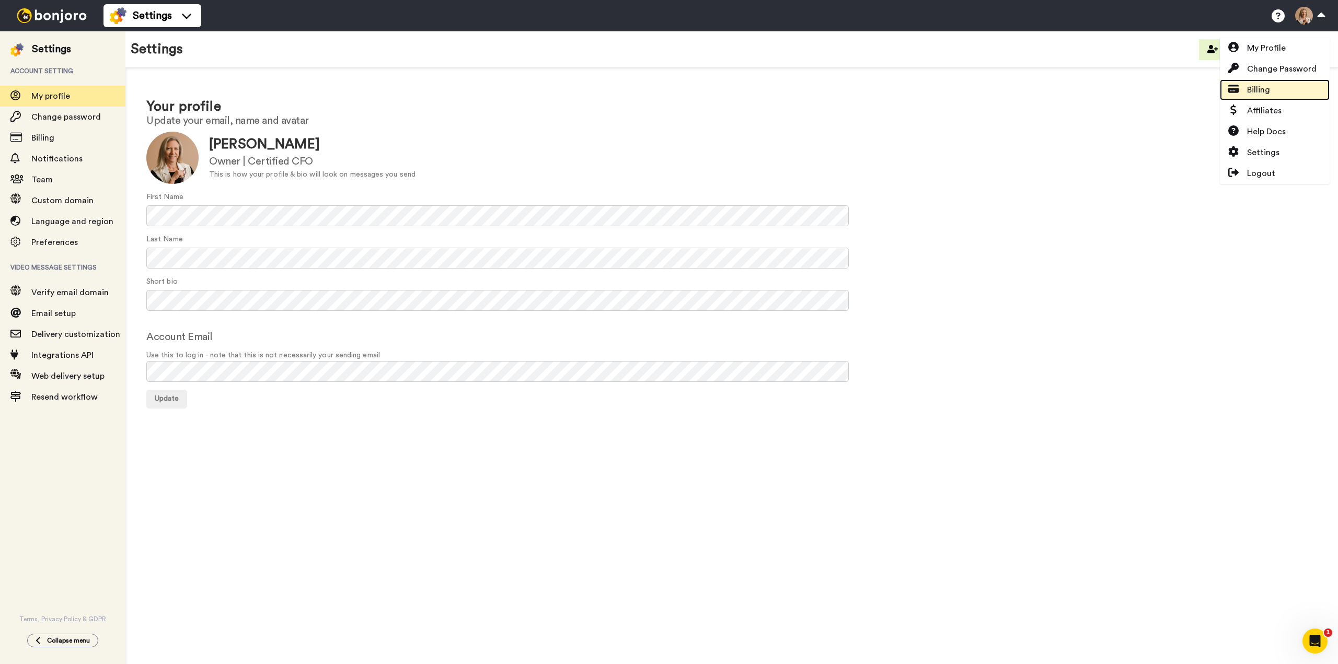
click at [1298, 87] on link "Billing" at bounding box center [1275, 89] width 110 height 21
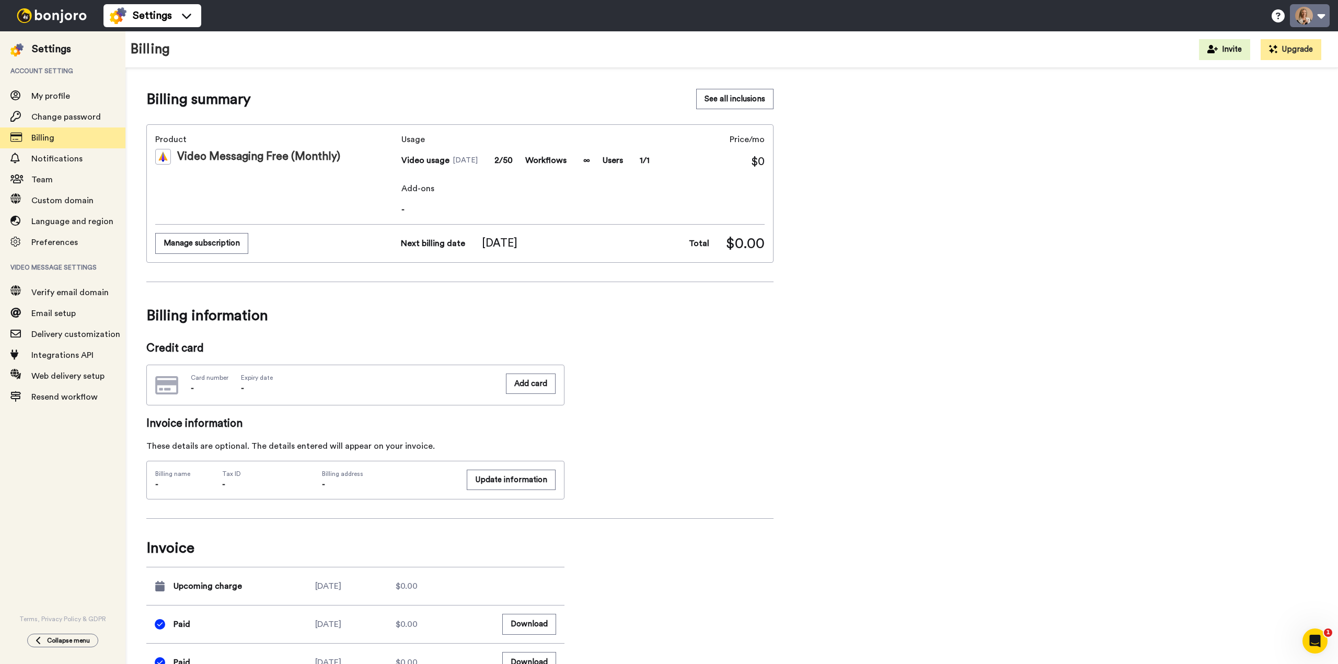
click at [1310, 19] on button at bounding box center [1310, 15] width 40 height 23
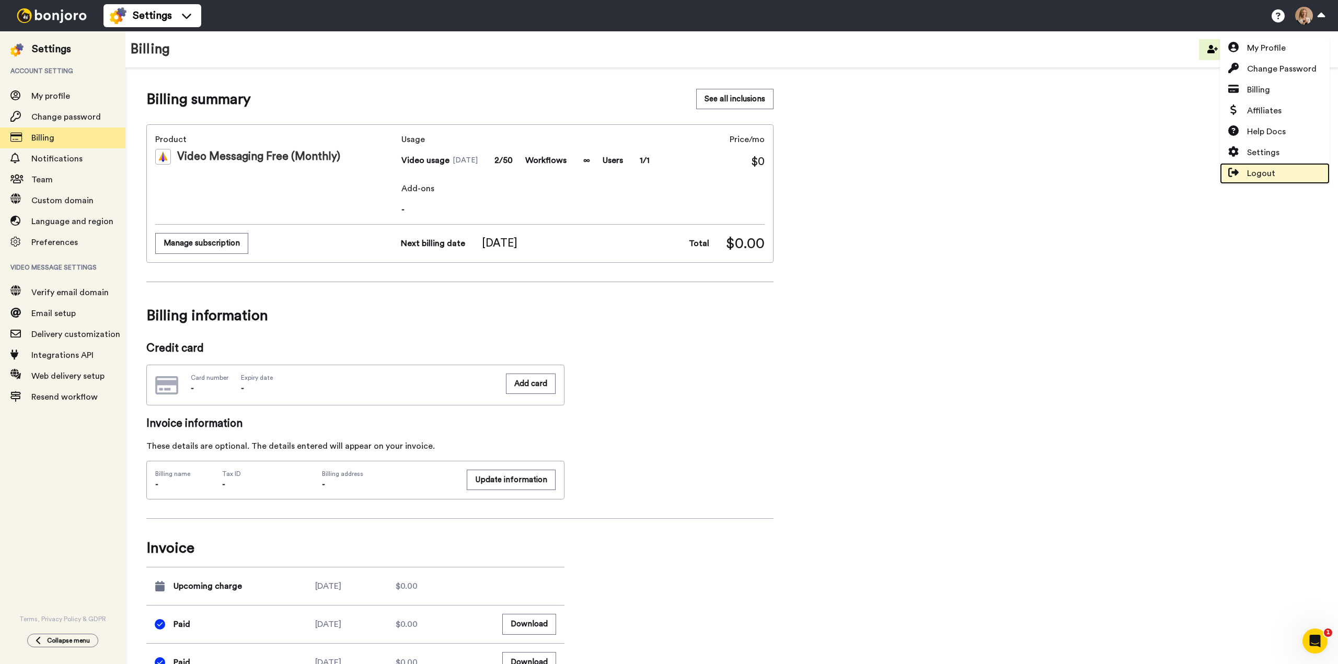
click at [1255, 174] on span "Logout" at bounding box center [1261, 173] width 28 height 13
